Goal: Information Seeking & Learning: Learn about a topic

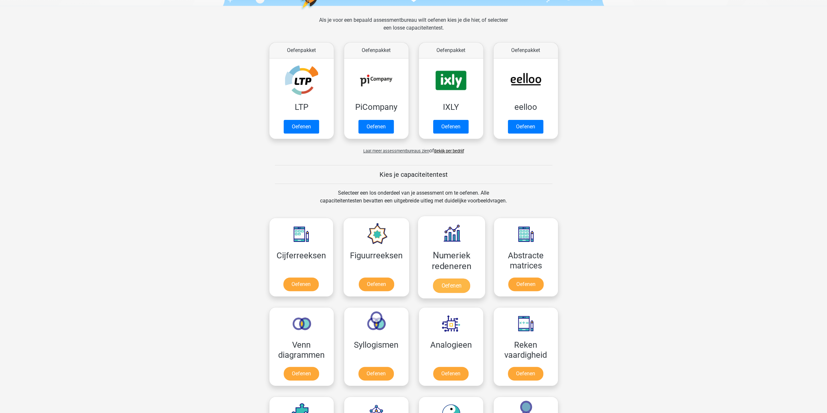
scroll to position [97, 0]
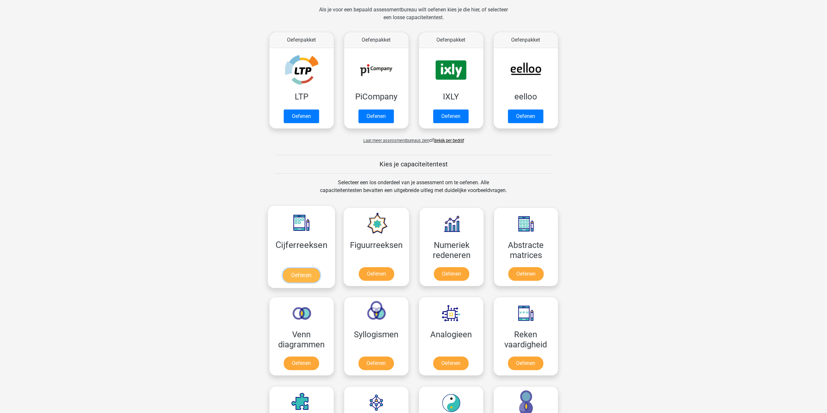
click at [305, 275] on link "Oefenen" at bounding box center [301, 275] width 37 height 14
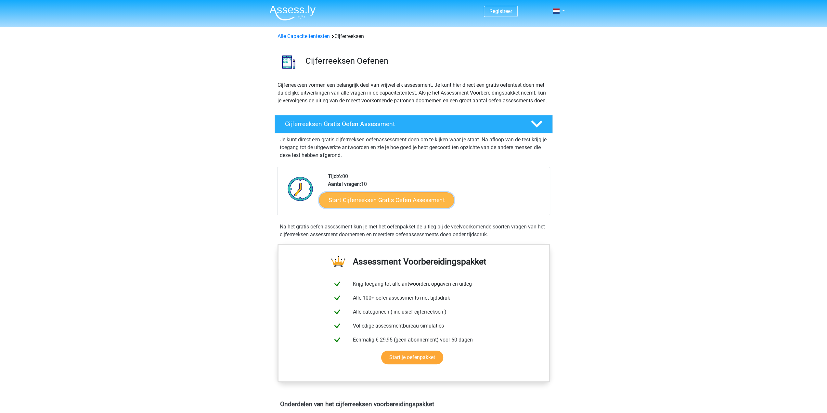
click at [402, 208] on link "Start Cijferreeksen Gratis Oefen Assessment" at bounding box center [386, 200] width 135 height 16
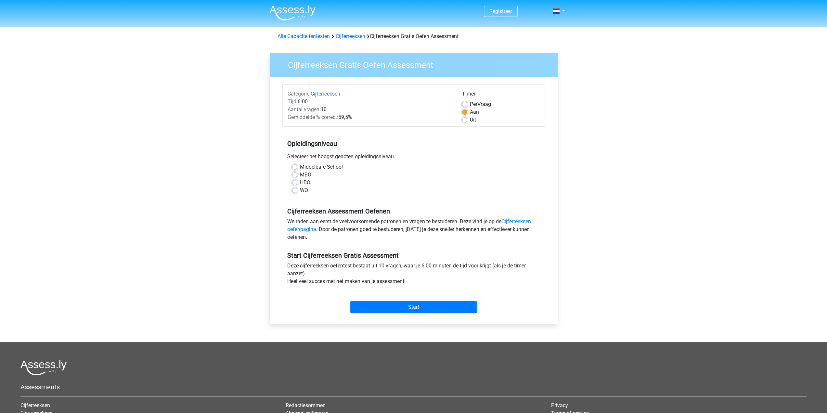
click at [300, 182] on label "HBO" at bounding box center [305, 183] width 10 height 8
click at [295, 182] on input "HBO" at bounding box center [294, 182] width 5 height 6
radio input "true"
click at [300, 188] on label "WO" at bounding box center [304, 190] width 8 height 8
click at [294, 188] on input "WO" at bounding box center [294, 189] width 5 height 6
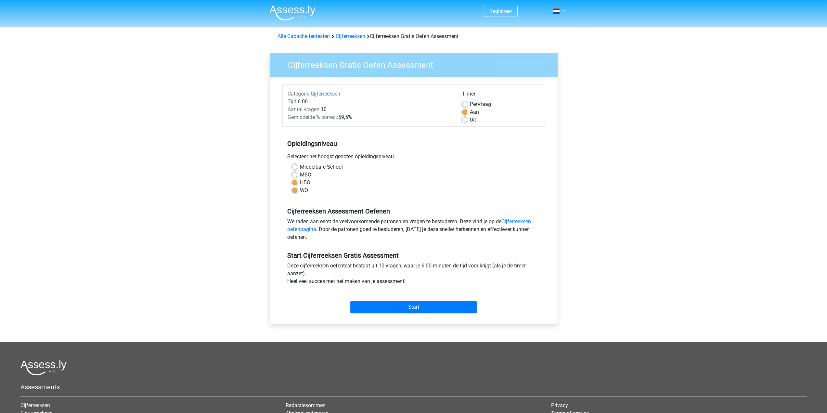
radio input "true"
click at [300, 181] on label "HBO" at bounding box center [305, 183] width 10 height 8
click at [294, 181] on input "HBO" at bounding box center [294, 182] width 5 height 6
radio input "true"
click at [399, 308] on input "Start" at bounding box center [413, 307] width 126 height 12
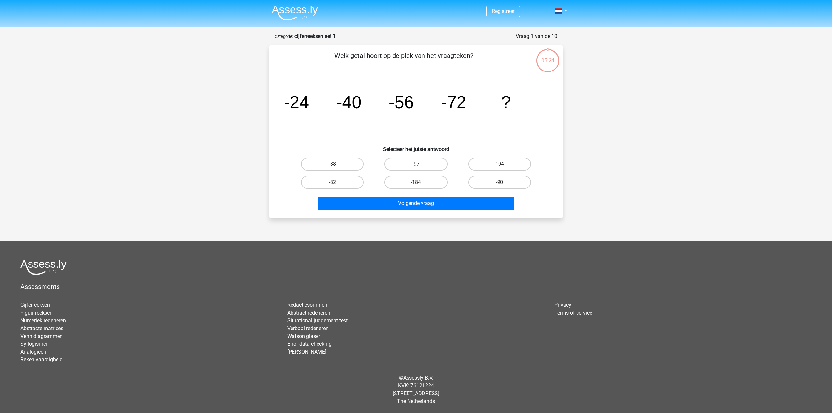
click at [343, 167] on label "-88" at bounding box center [332, 164] width 63 height 13
click at [337, 167] on input "-88" at bounding box center [334, 166] width 4 height 4
radio input "true"
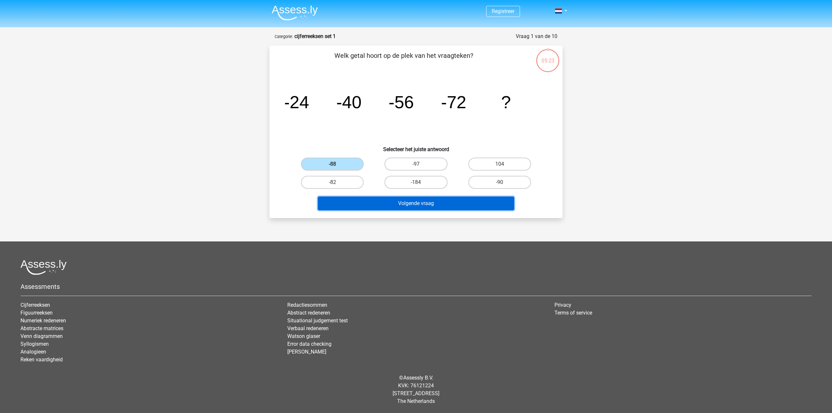
click at [413, 202] on button "Volgende vraag" at bounding box center [416, 204] width 197 height 14
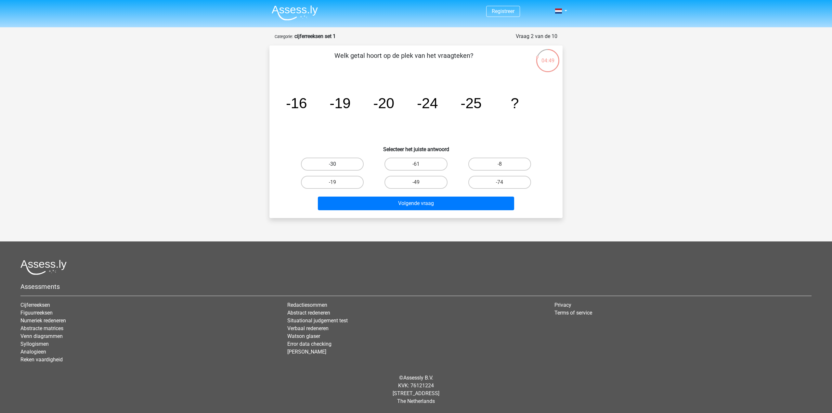
click at [337, 165] on label "-30" at bounding box center [332, 164] width 63 height 13
click at [337, 165] on input "-30" at bounding box center [334, 166] width 4 height 4
radio input "true"
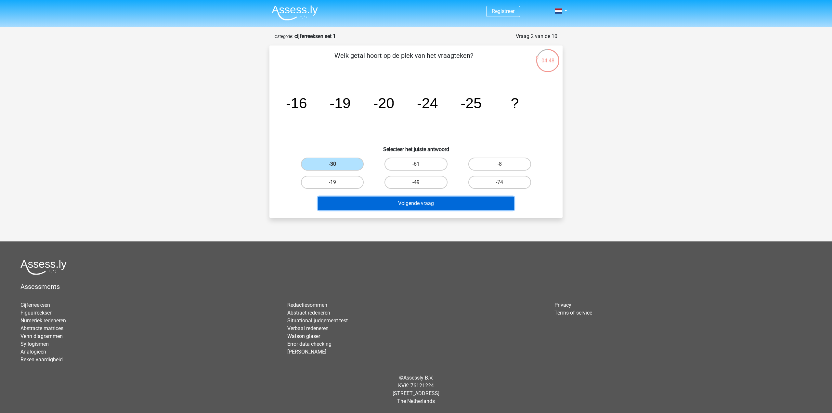
click at [433, 202] on button "Volgende vraag" at bounding box center [416, 204] width 197 height 14
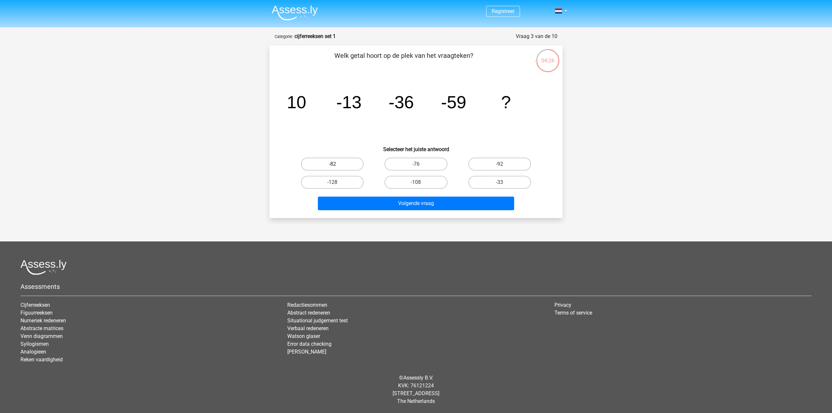
click at [341, 163] on label "-82" at bounding box center [332, 164] width 63 height 13
click at [337, 164] on input "-82" at bounding box center [334, 166] width 4 height 4
radio input "true"
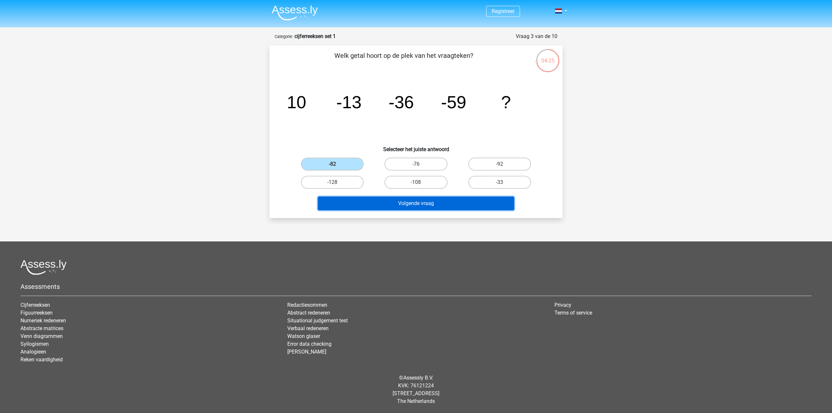
click at [406, 204] on button "Volgende vraag" at bounding box center [416, 204] width 197 height 14
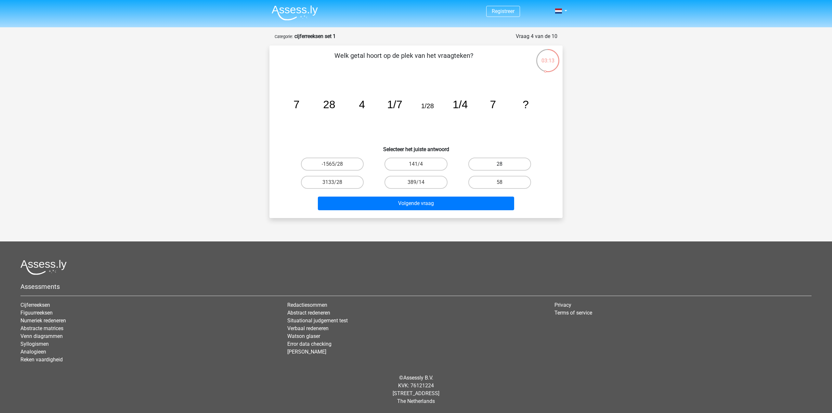
click at [496, 164] on label "28" at bounding box center [499, 164] width 63 height 13
click at [499, 164] on input "28" at bounding box center [501, 166] width 4 height 4
radio input "true"
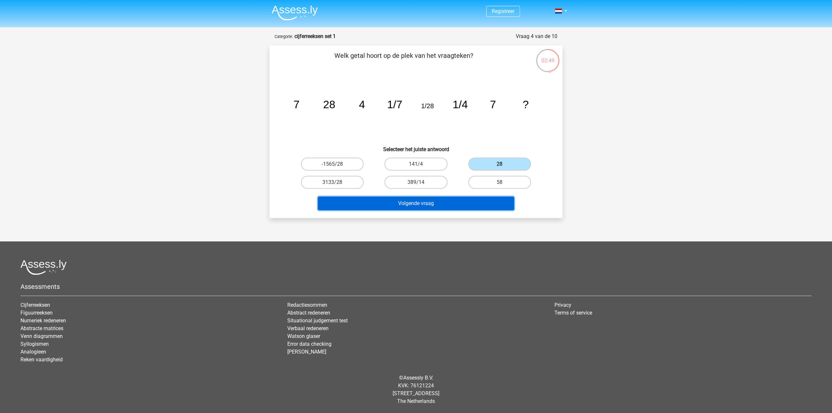
click at [439, 201] on button "Volgende vraag" at bounding box center [416, 204] width 197 height 14
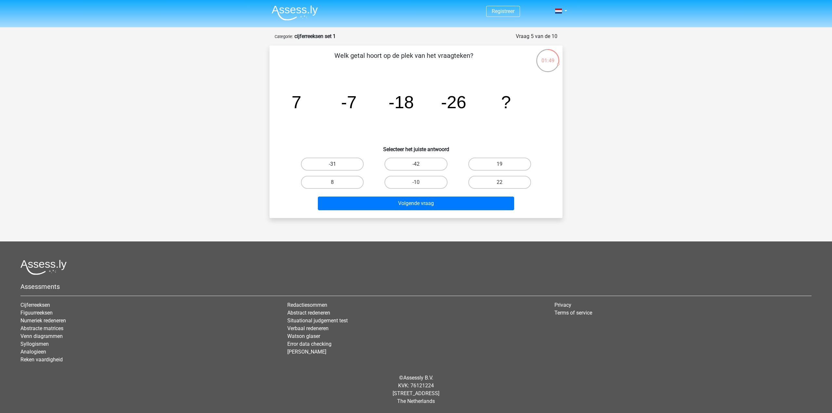
drag, startPoint x: 332, startPoint y: 163, endPoint x: 345, endPoint y: 169, distance: 14.2
click at [332, 163] on label "-31" at bounding box center [332, 164] width 63 height 13
click at [332, 164] on input "-31" at bounding box center [334, 166] width 4 height 4
radio input "true"
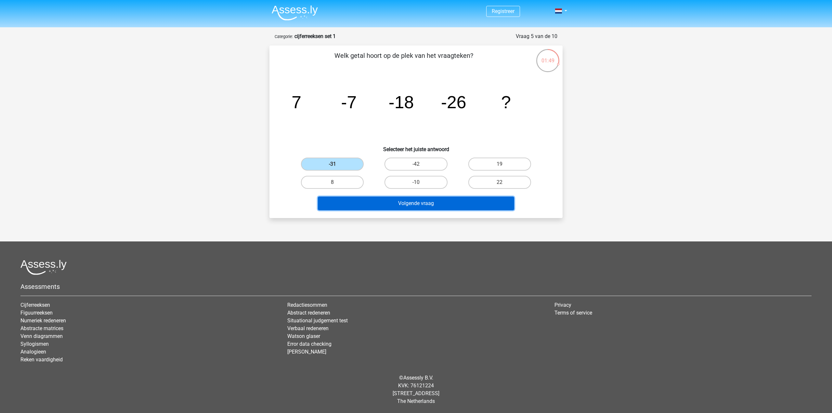
click at [393, 200] on button "Volgende vraag" at bounding box center [416, 204] width 197 height 14
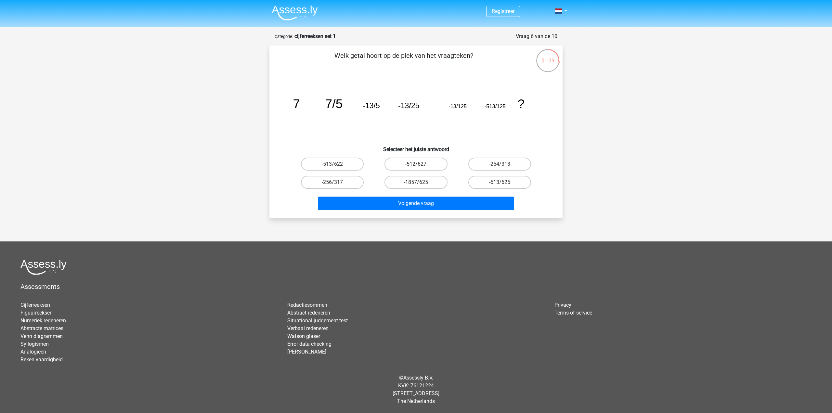
click at [423, 162] on label "-512/627" at bounding box center [415, 164] width 63 height 13
click at [420, 164] on input "-512/627" at bounding box center [418, 166] width 4 height 4
radio input "true"
click at [416, 183] on label "-1857/625" at bounding box center [415, 182] width 63 height 13
click at [416, 183] on input "-1857/625" at bounding box center [418, 184] width 4 height 4
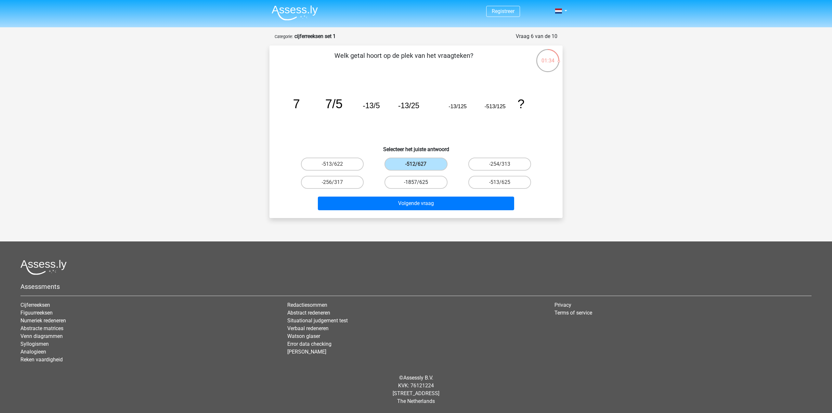
radio input "true"
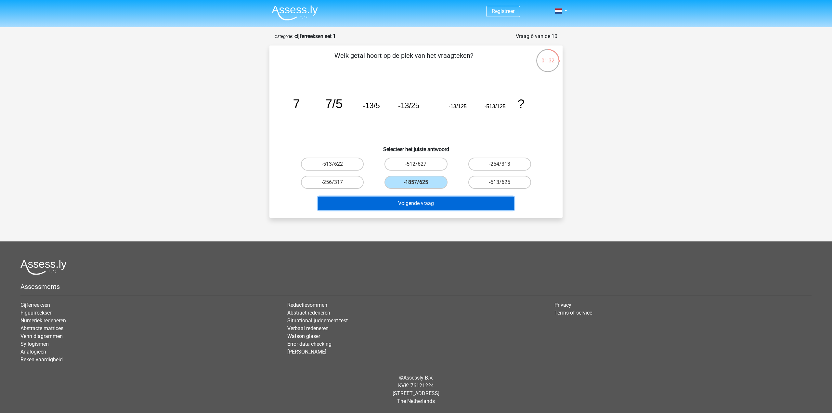
click at [428, 200] on button "Volgende vraag" at bounding box center [416, 204] width 197 height 14
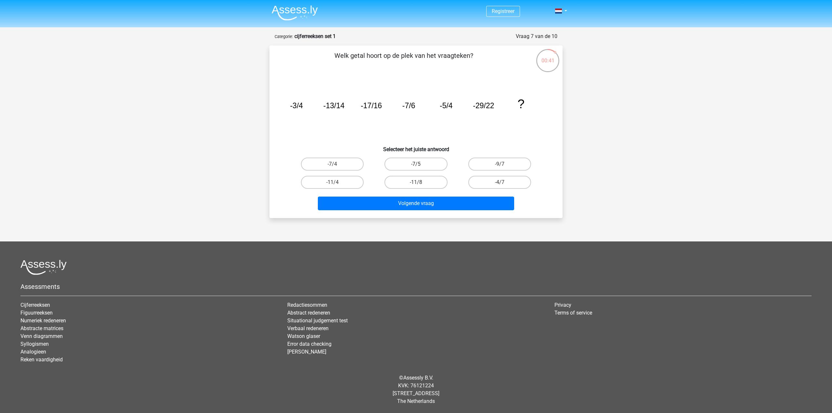
click at [416, 162] on label "-7/5" at bounding box center [415, 164] width 63 height 13
click at [416, 164] on input "-7/5" at bounding box center [418, 166] width 4 height 4
radio input "true"
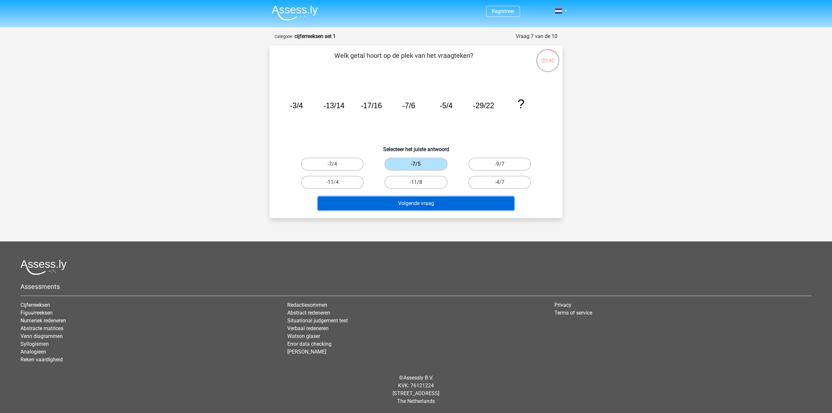
click at [417, 197] on button "Volgende vraag" at bounding box center [416, 204] width 197 height 14
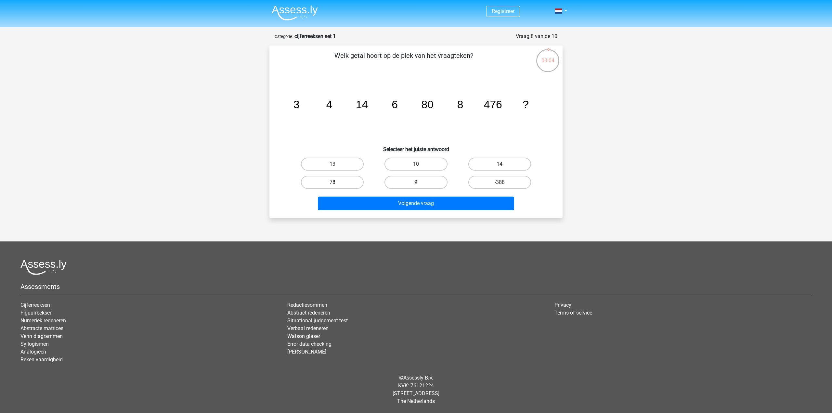
click at [338, 181] on label "78" at bounding box center [332, 182] width 63 height 13
click at [337, 182] on input "78" at bounding box center [334, 184] width 4 height 4
radio input "true"
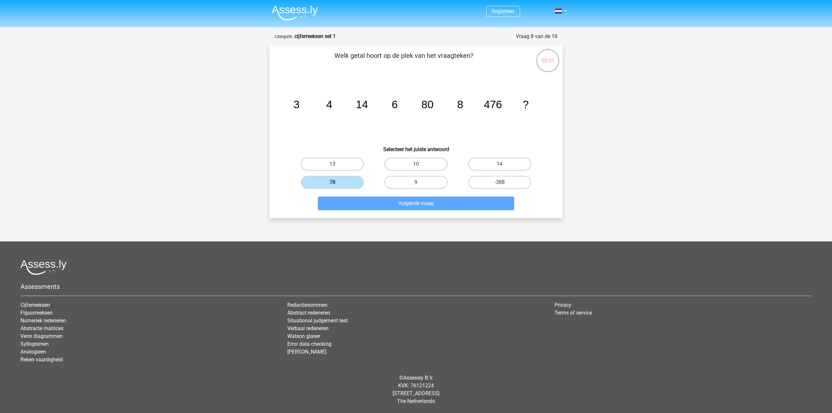
click at [425, 196] on div "Volgende vraag" at bounding box center [416, 201] width 272 height 21
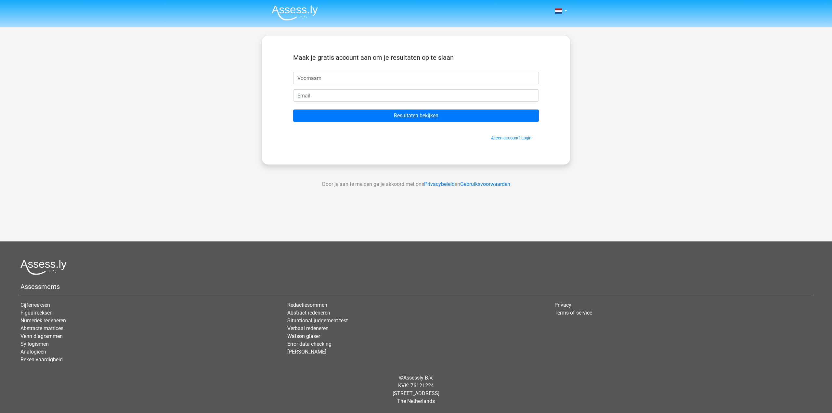
click at [83, 165] on div "Nederlands English" at bounding box center [416, 183] width 832 height 367
